Goal: Information Seeking & Learning: Learn about a topic

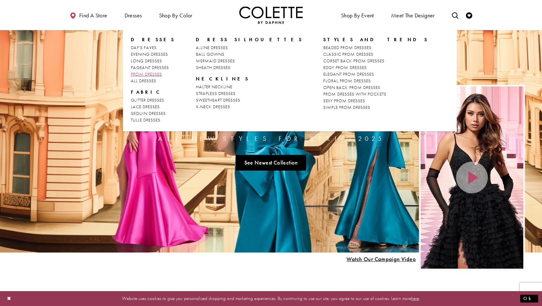
click at [155, 74] on span "PROM DRESSES" at bounding box center [146, 74] width 31 height 6
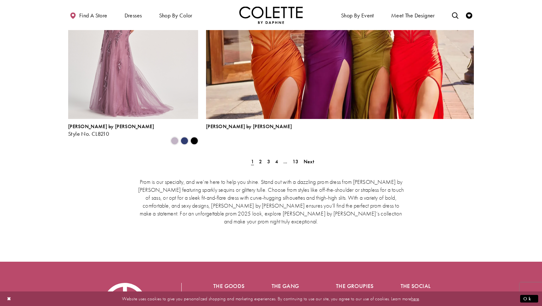
scroll to position [1434, 0]
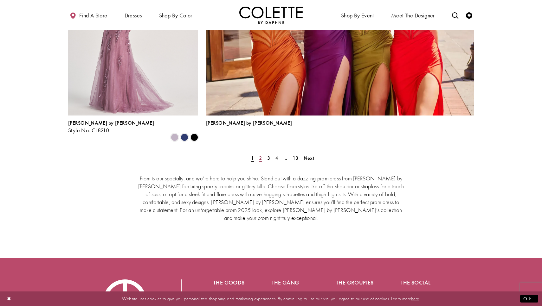
click at [260, 155] on span "2" at bounding box center [260, 158] width 3 height 7
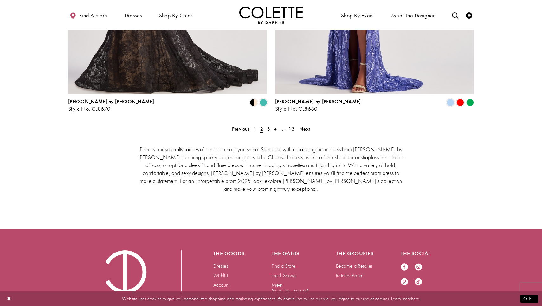
scroll to position [1327, 0]
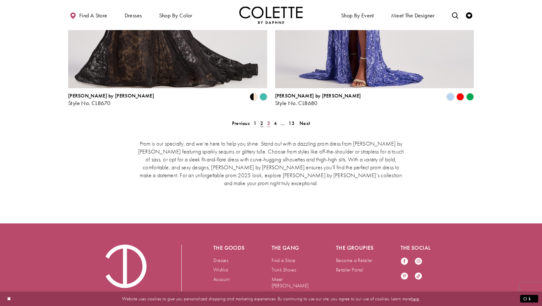
click at [268, 120] on span "3" at bounding box center [268, 123] width 3 height 7
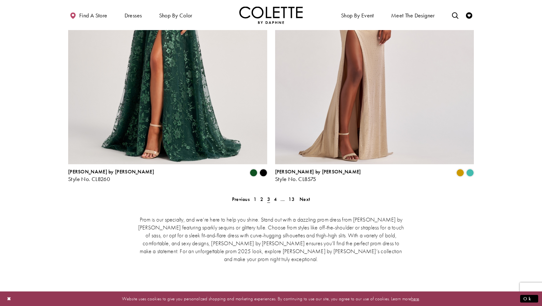
scroll to position [1254, 0]
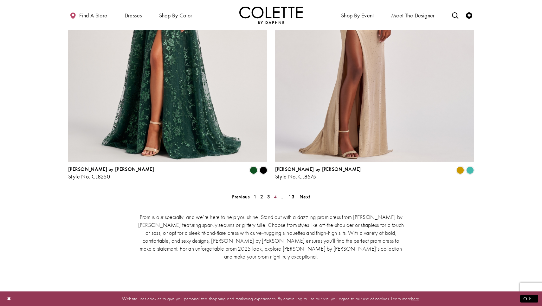
click at [275, 194] on span "4" at bounding box center [275, 197] width 3 height 7
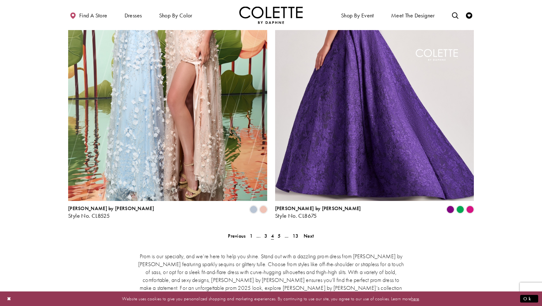
scroll to position [1215, 0]
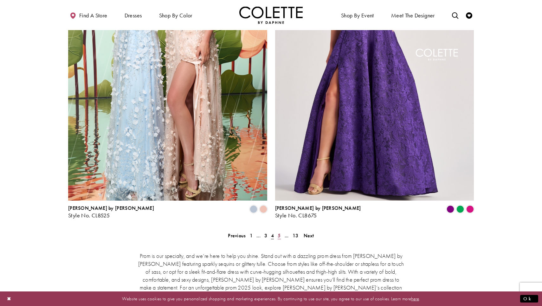
click at [278, 232] on span "5" at bounding box center [278, 235] width 3 height 7
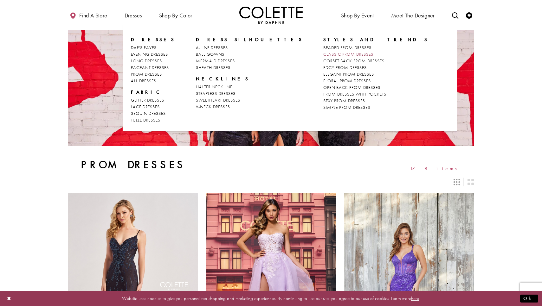
click at [323, 53] on span "CLASSIC PROM DRESSES" at bounding box center [348, 54] width 50 height 6
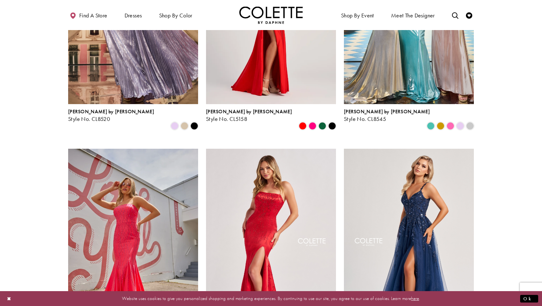
scroll to position [104, 0]
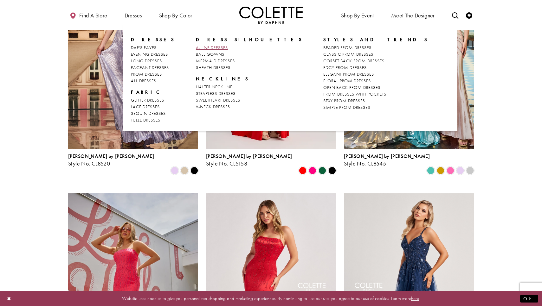
click at [218, 47] on span "A-LINE DRESSES" at bounding box center [212, 48] width 32 height 6
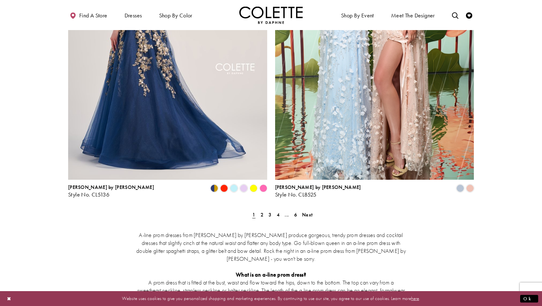
scroll to position [1109, 0]
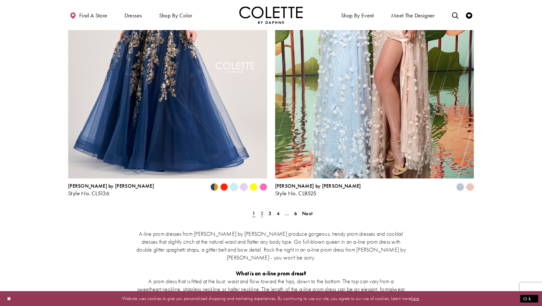
click at [262, 210] on span "2" at bounding box center [261, 213] width 3 height 7
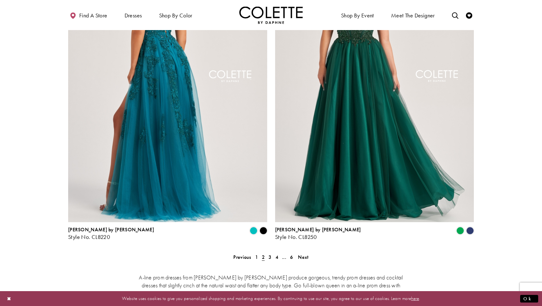
scroll to position [1072, 0]
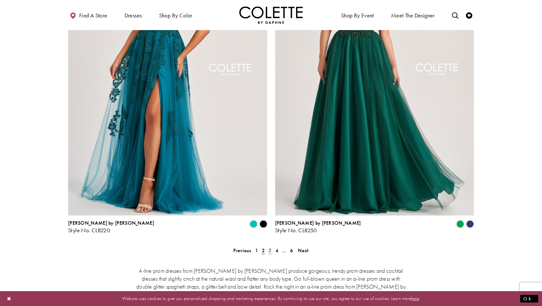
click at [270, 247] on span "3" at bounding box center [269, 250] width 3 height 7
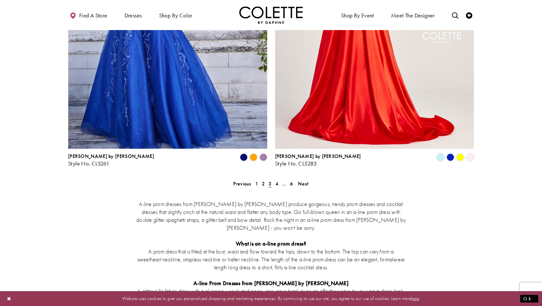
scroll to position [1140, 0]
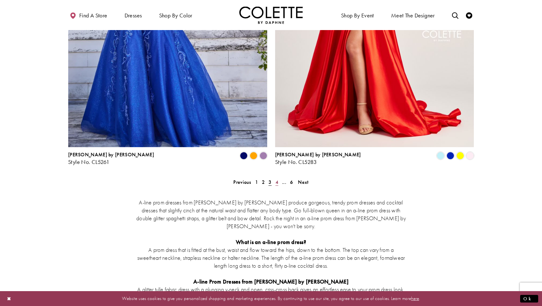
click at [277, 179] on span "4" at bounding box center [276, 182] width 3 height 7
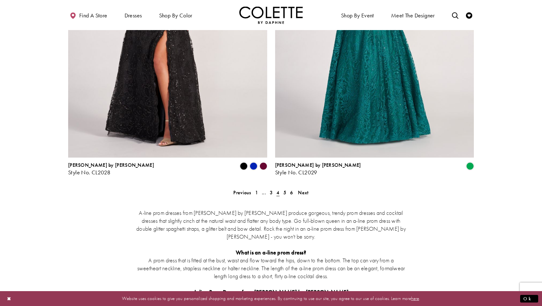
scroll to position [1140, 0]
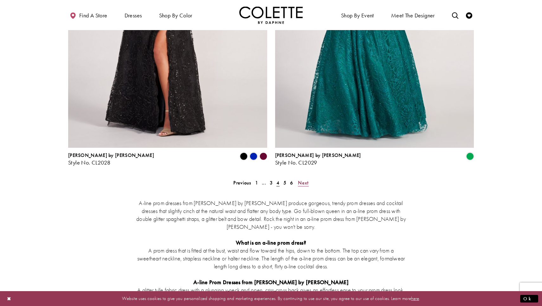
click at [305, 180] on span "Next" at bounding box center [303, 183] width 10 height 7
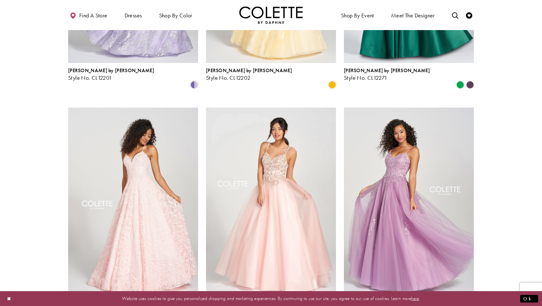
scroll to position [430, 0]
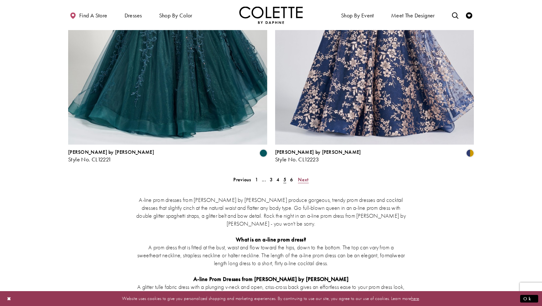
click at [305, 176] on span "Next" at bounding box center [303, 179] width 10 height 7
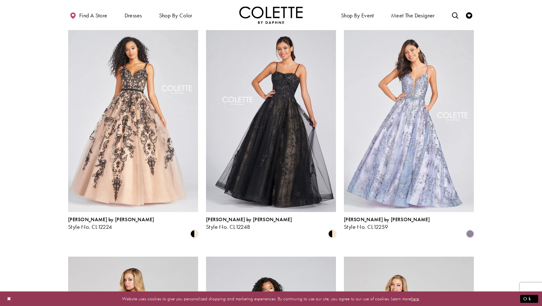
scroll to position [41, 0]
click at [263, 138] on img "Visit Colette by Daphne Style No. CL12248 Page" at bounding box center [271, 117] width 130 height 189
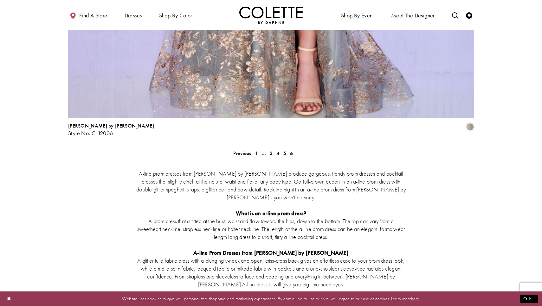
scroll to position [1006, 0]
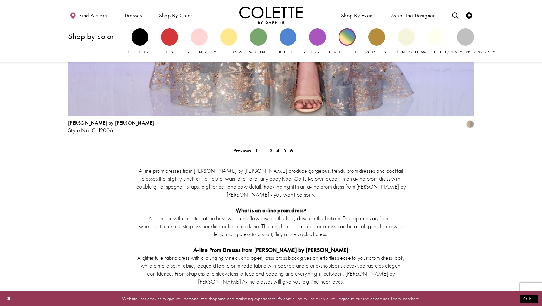
click at [348, 39] on div "Primary block" at bounding box center [346, 37] width 17 height 17
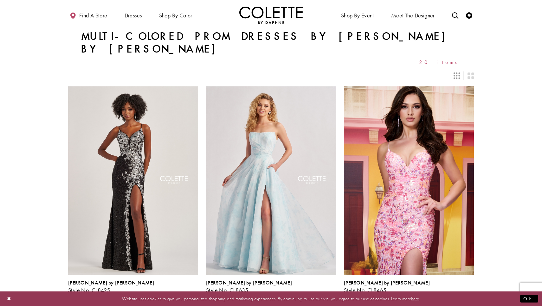
click at [477, 1] on div "Primary block" at bounding box center [271, 15] width 542 height 30
